Goal: Browse casually

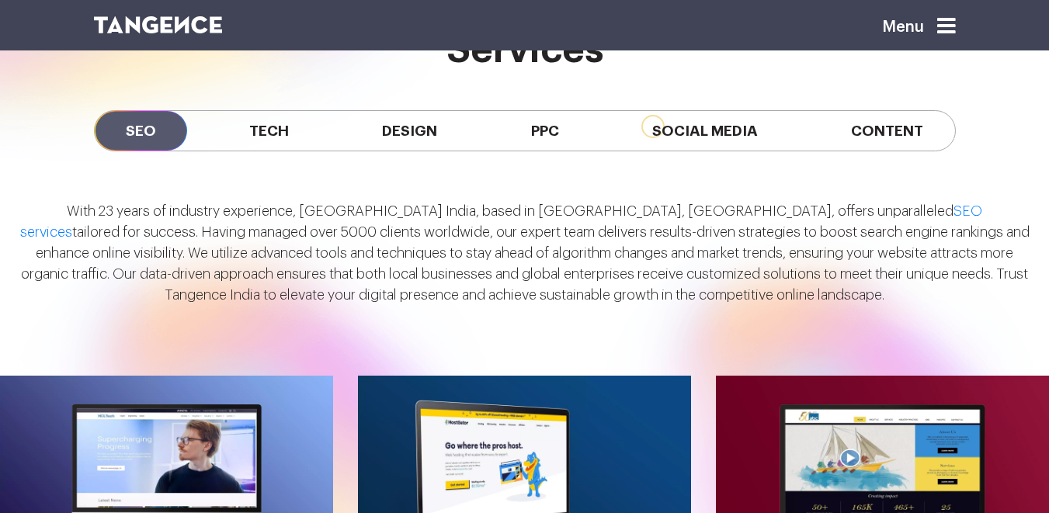
scroll to position [1262, 0]
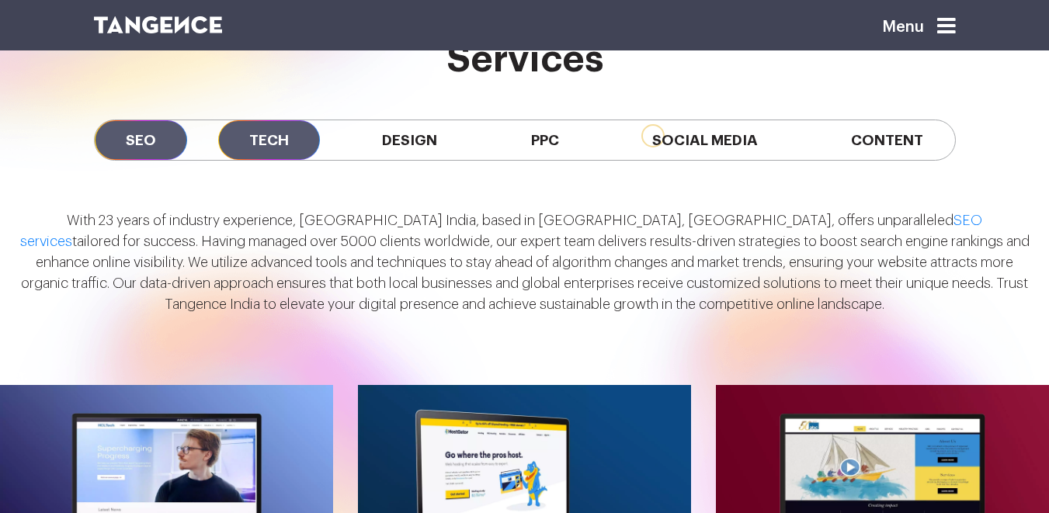
click at [271, 141] on span "Tech" at bounding box center [269, 140] width 102 height 40
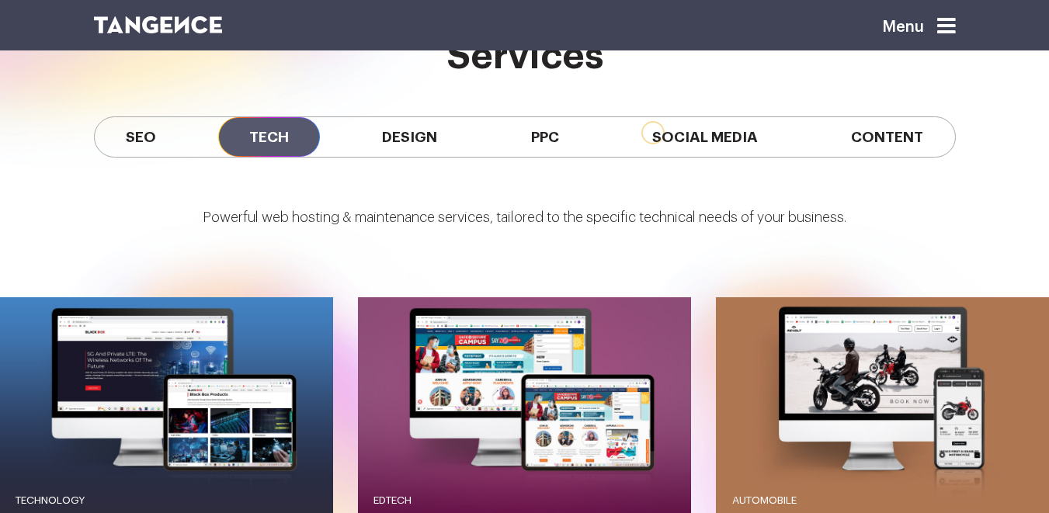
scroll to position [1248, 0]
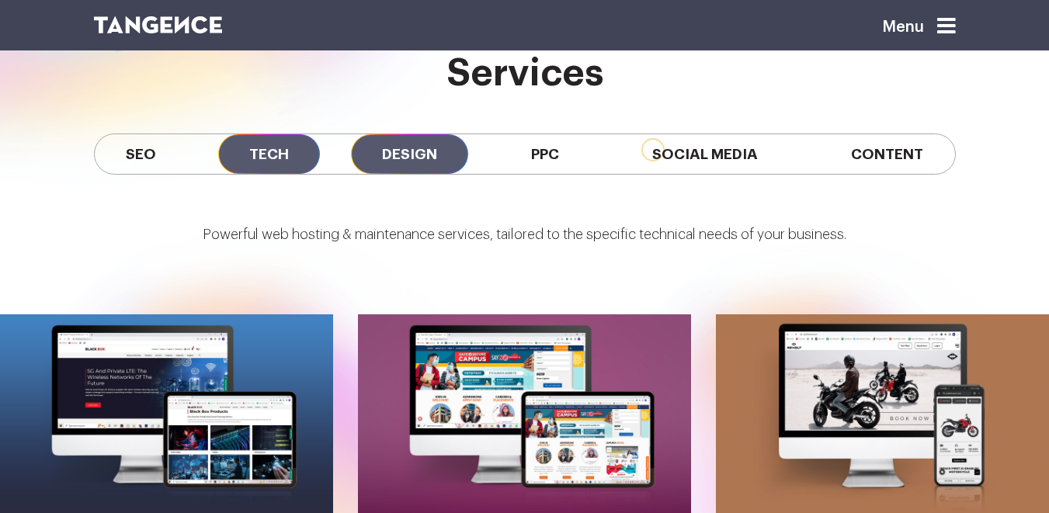
click at [424, 150] on span "Design" at bounding box center [409, 154] width 117 height 40
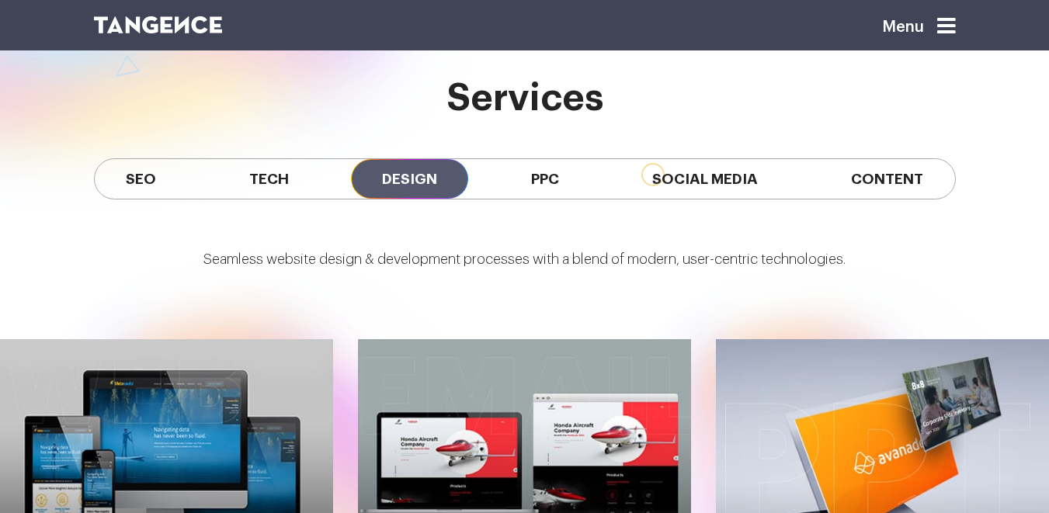
scroll to position [1223, 0]
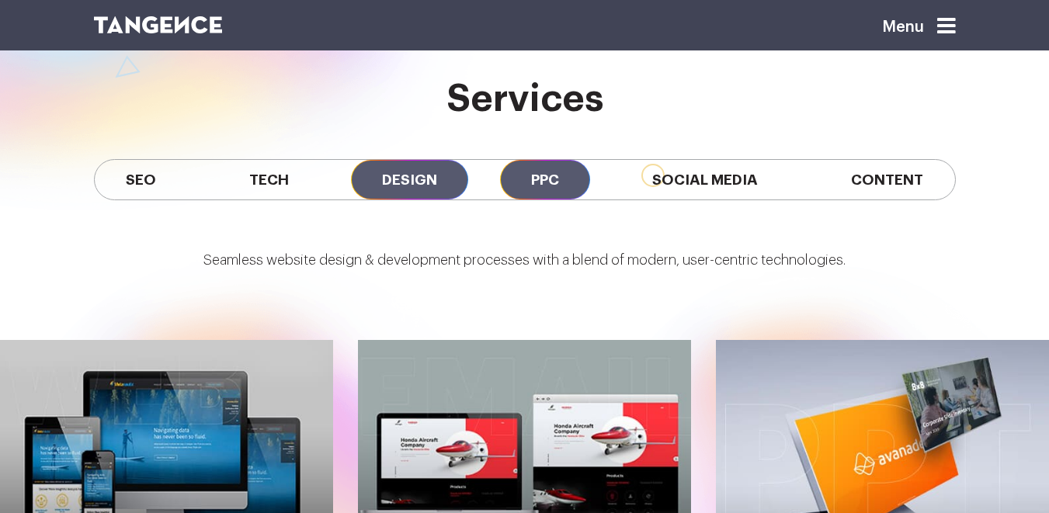
click at [516, 195] on span "PPC" at bounding box center [545, 180] width 90 height 40
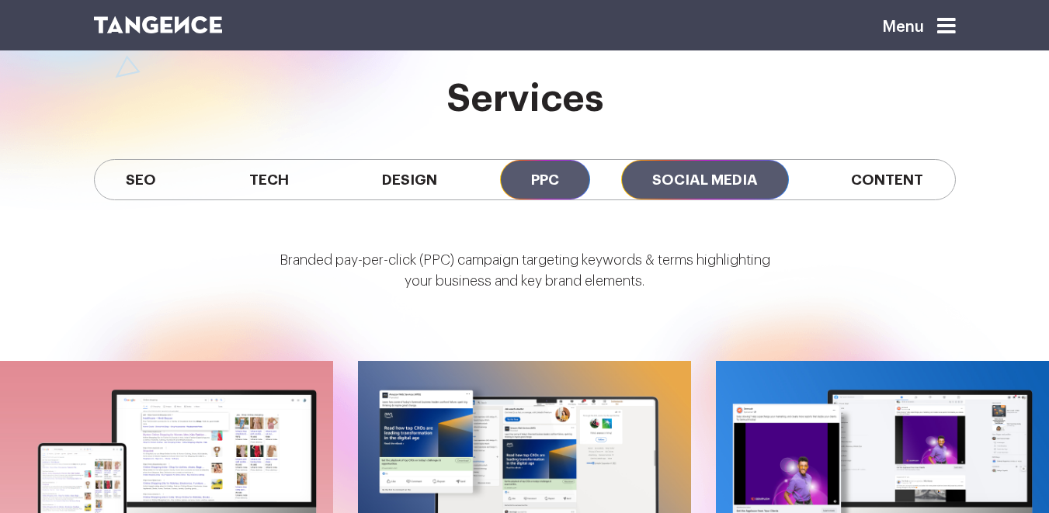
click at [672, 189] on span "Social Media" at bounding box center [705, 180] width 168 height 40
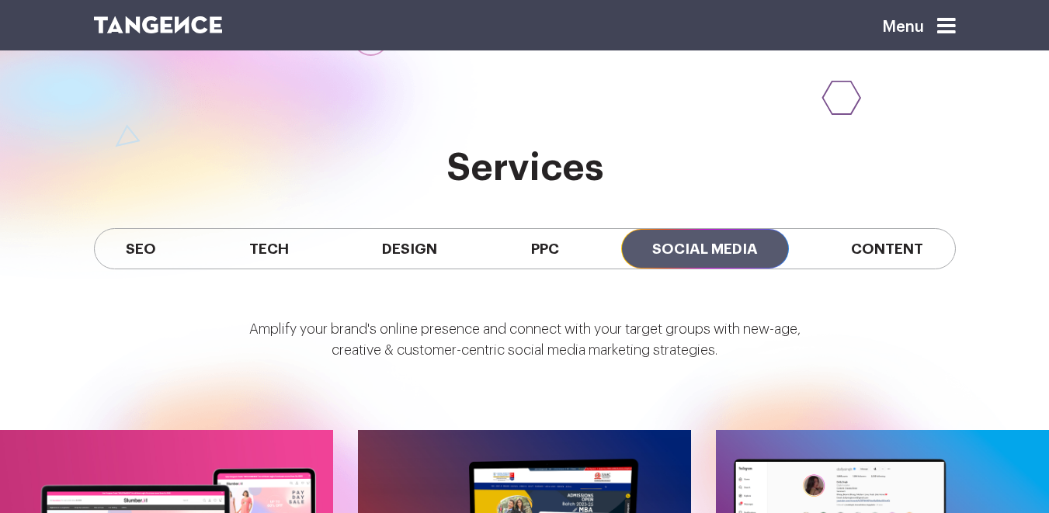
scroll to position [1077, 0]
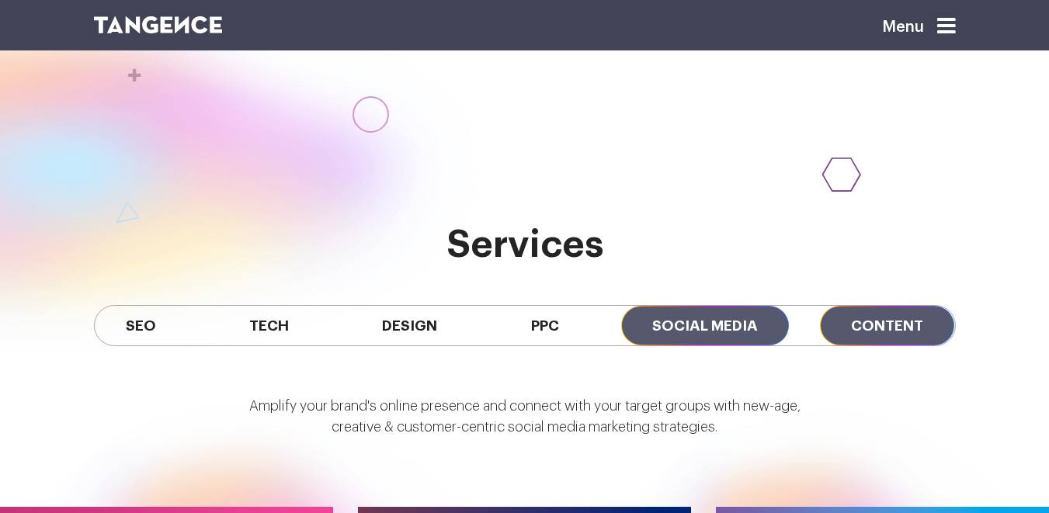
click at [843, 327] on span "Content" at bounding box center [887, 326] width 134 height 40
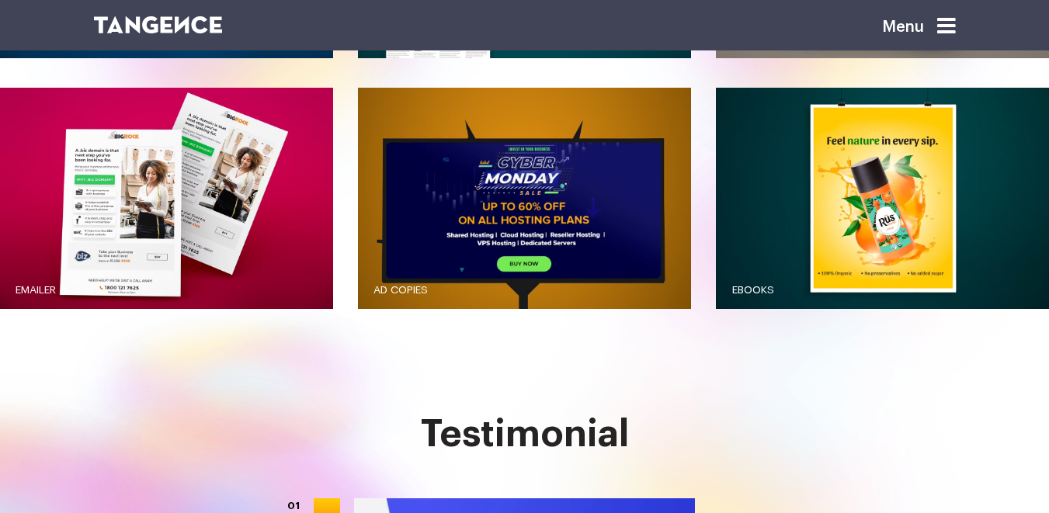
scroll to position [1757, 0]
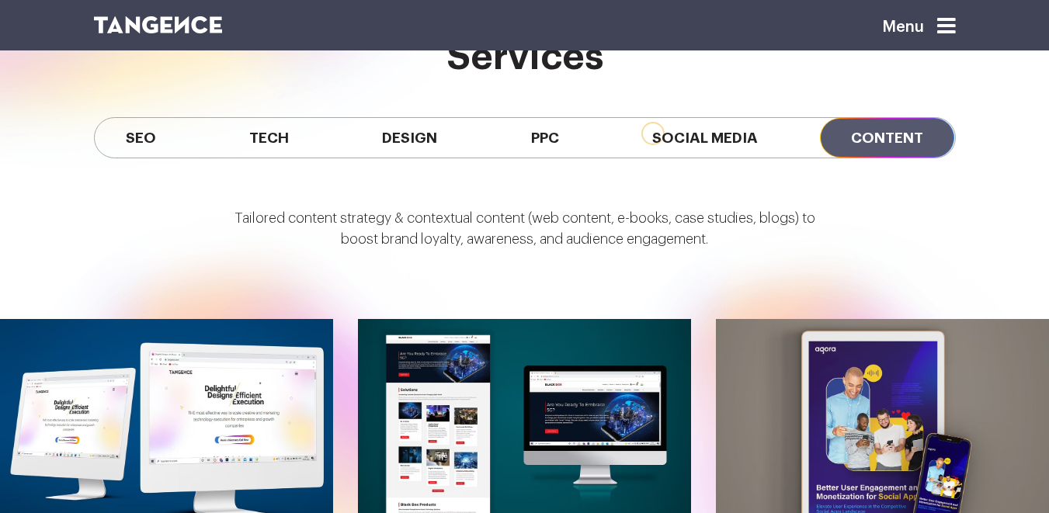
scroll to position [1240, 0]
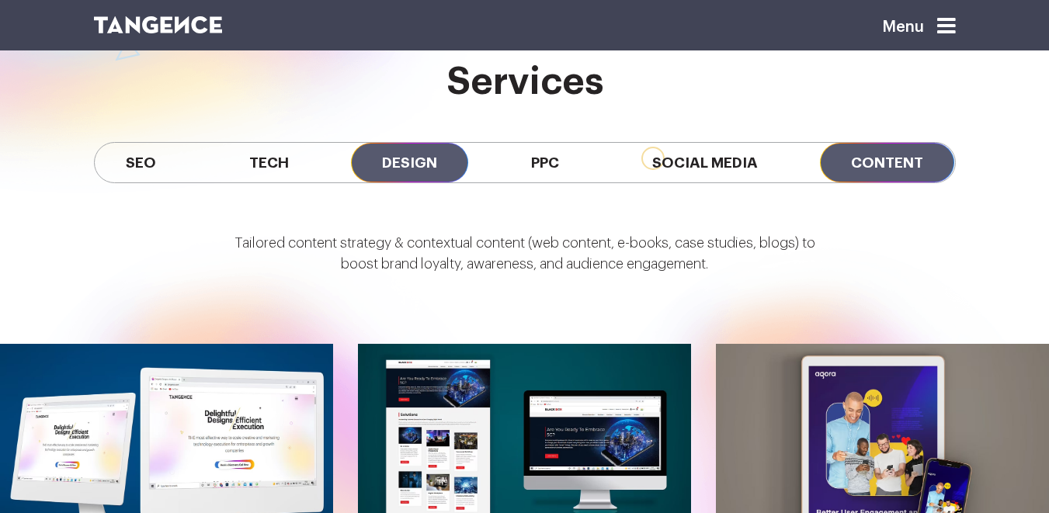
click at [408, 153] on span "Design" at bounding box center [409, 163] width 117 height 40
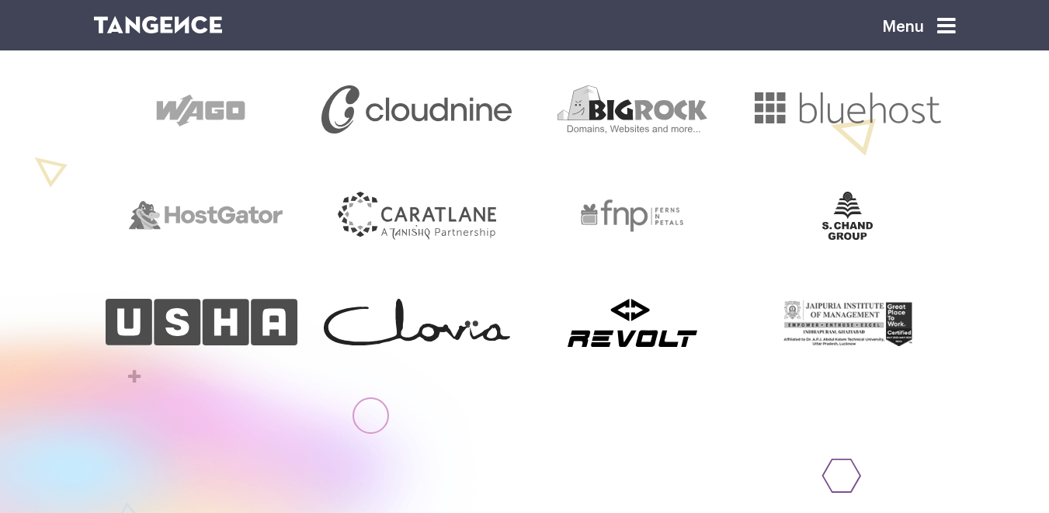
scroll to position [0, 0]
